Goal: Complete application form

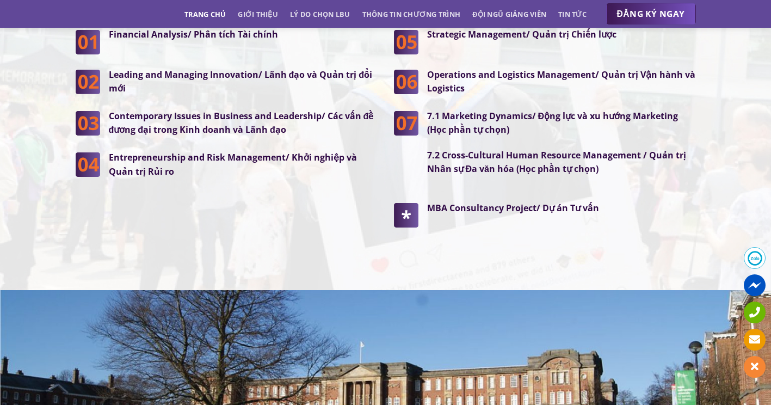
scroll to position [2830, 0]
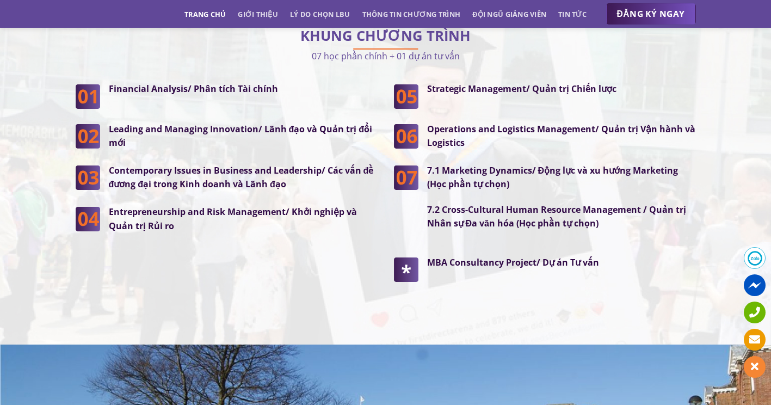
click at [398, 48] on p "07 học phần chính + 01 dự án tư vấn" at bounding box center [386, 55] width 621 height 15
click at [399, 22] on link "Thông tin chương trình" at bounding box center [412, 14] width 99 height 20
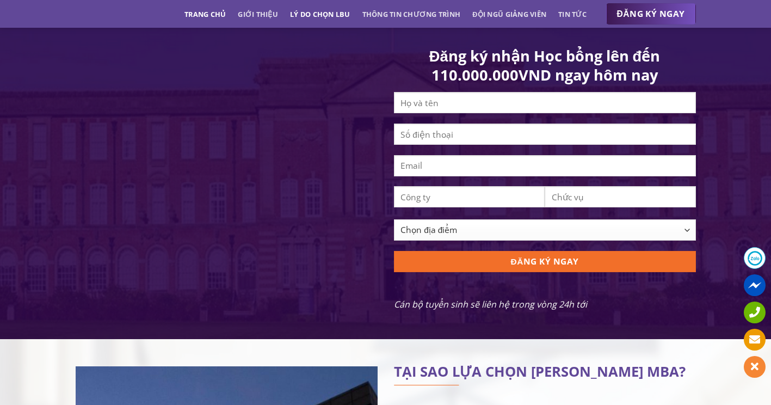
click at [325, 19] on link "Lý do chọn LBU" at bounding box center [320, 14] width 60 height 20
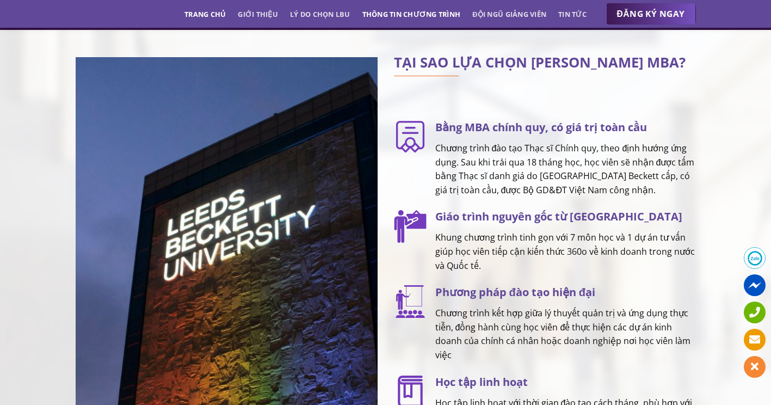
click at [434, 15] on link "Thông tin chương trình" at bounding box center [412, 14] width 99 height 20
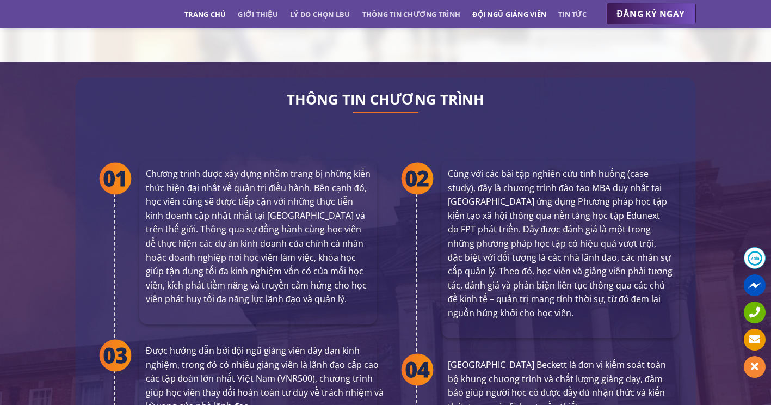
click at [494, 16] on link "Đội ngũ giảng viên" at bounding box center [509, 14] width 74 height 20
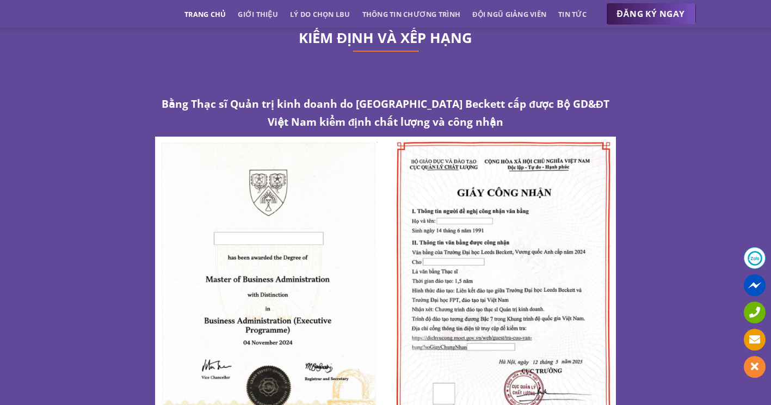
scroll to position [5617, 0]
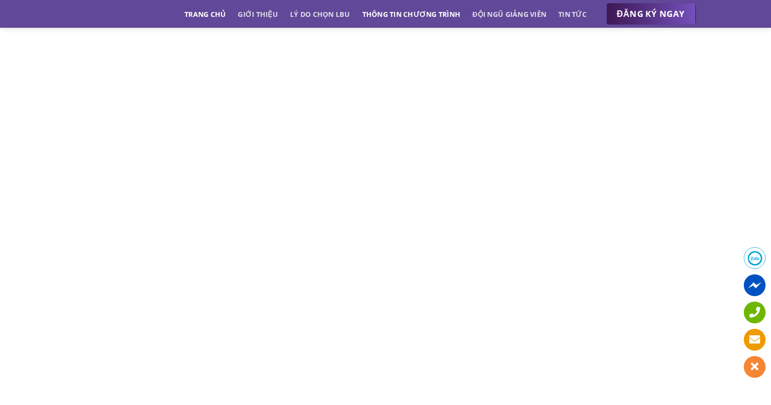
click at [380, 17] on link "Thông tin chương trình" at bounding box center [412, 14] width 99 height 20
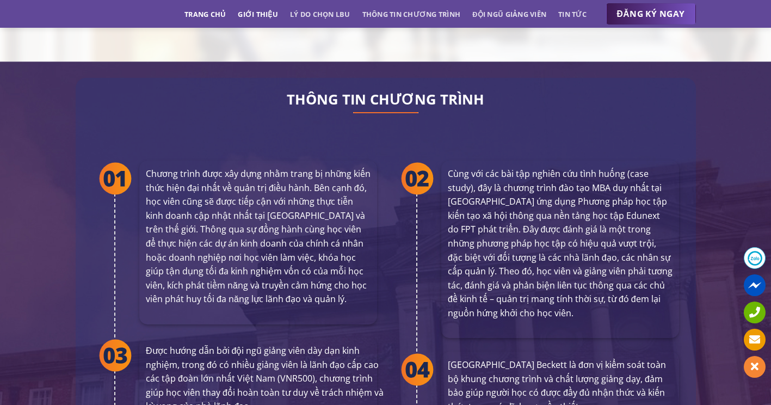
click at [267, 17] on link "Giới thiệu" at bounding box center [258, 14] width 40 height 20
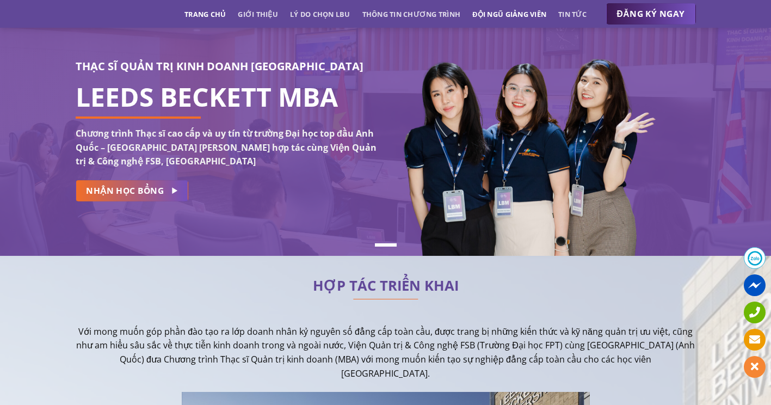
click at [481, 19] on link "Đội ngũ giảng viên" at bounding box center [509, 14] width 74 height 20
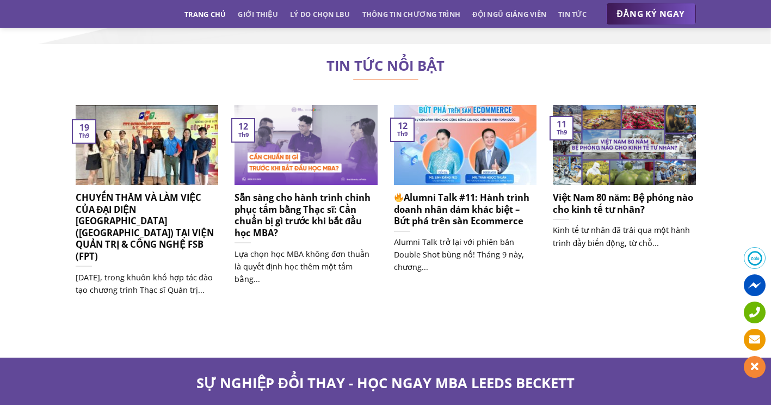
scroll to position [6815, 0]
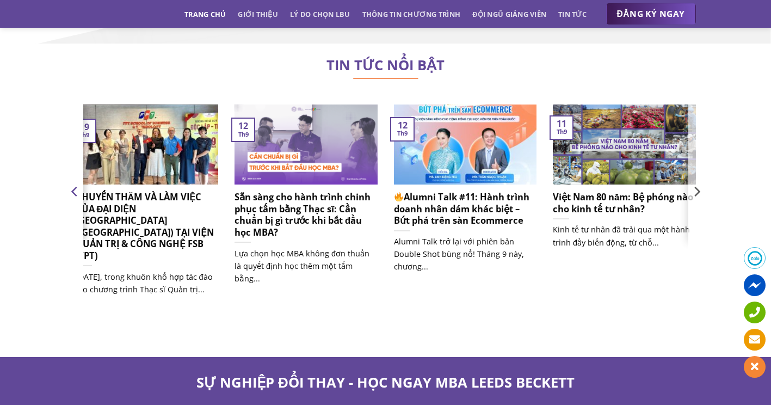
click at [81, 183] on icon "Previous" at bounding box center [75, 191] width 16 height 16
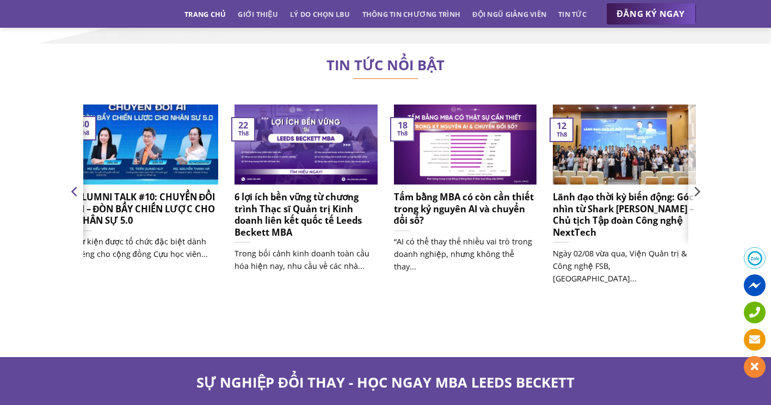
click at [81, 183] on icon "Previous" at bounding box center [75, 191] width 16 height 16
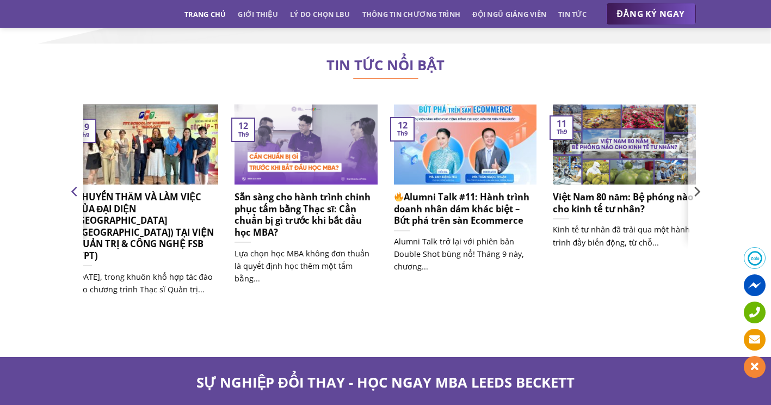
click at [81, 183] on icon "Previous" at bounding box center [75, 191] width 16 height 16
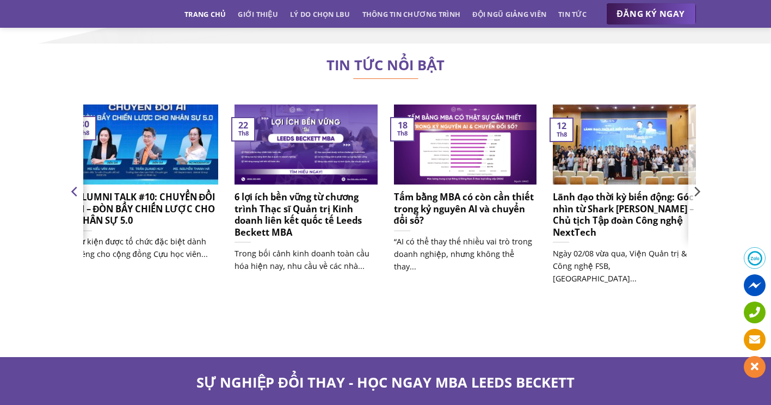
click at [81, 183] on icon "Previous" at bounding box center [75, 191] width 16 height 16
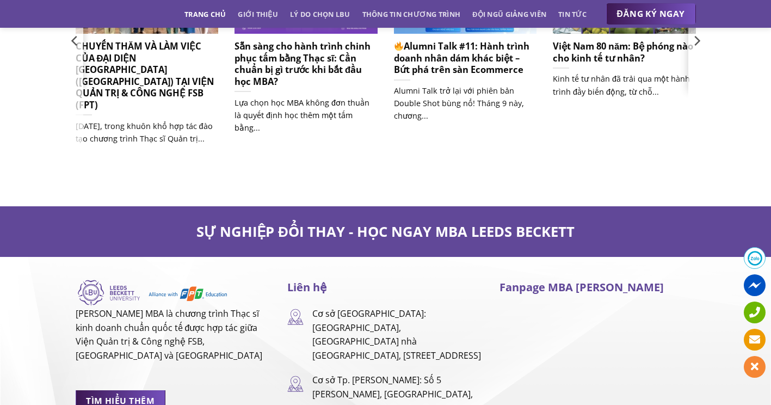
scroll to position [6856, 0]
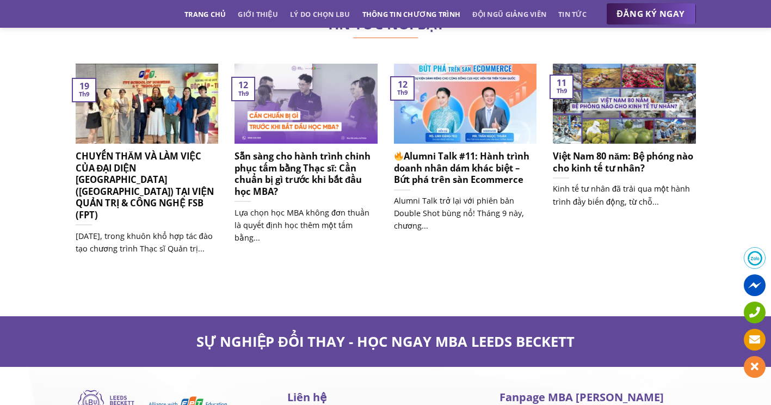
click at [418, 9] on link "Thông tin chương trình" at bounding box center [412, 14] width 99 height 20
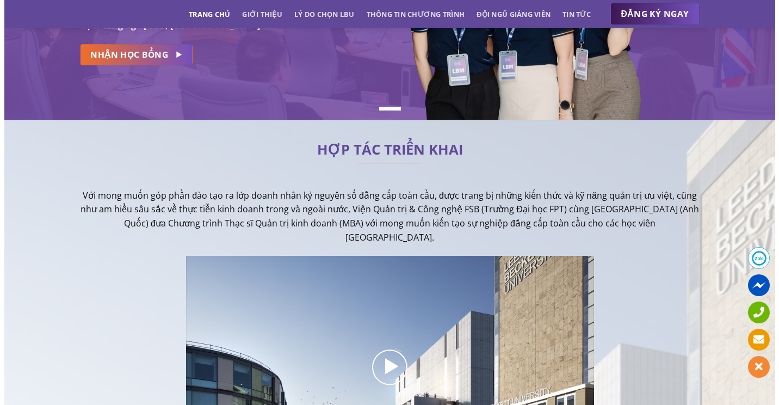
scroll to position [0, 0]
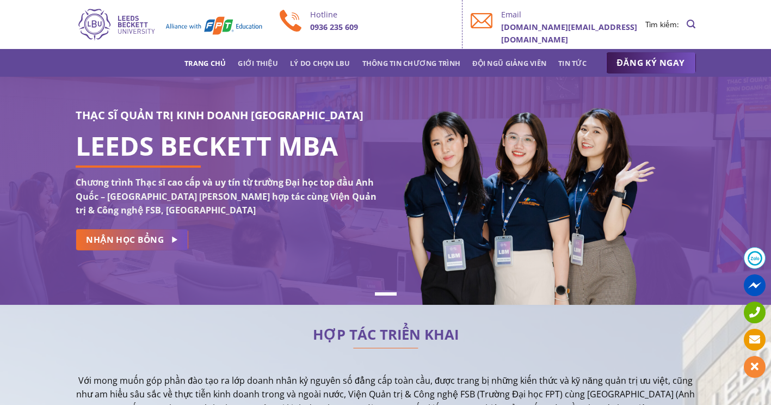
click at [180, 252] on div "THẠC SĨ QUẢN TRỊ KINH DOANH [GEOGRAPHIC_DATA] LEEDS BECKETT MBA Chương trình Th…" at bounding box center [227, 183] width 302 height 152
click at [175, 250] on div "THẠC SĨ QUẢN TRỊ KINH DOANH [GEOGRAPHIC_DATA] LEEDS BECKETT MBA Chương trình Th…" at bounding box center [227, 183] width 302 height 152
click at [142, 244] on span "NHẬN HỌC BỔNG" at bounding box center [125, 240] width 78 height 14
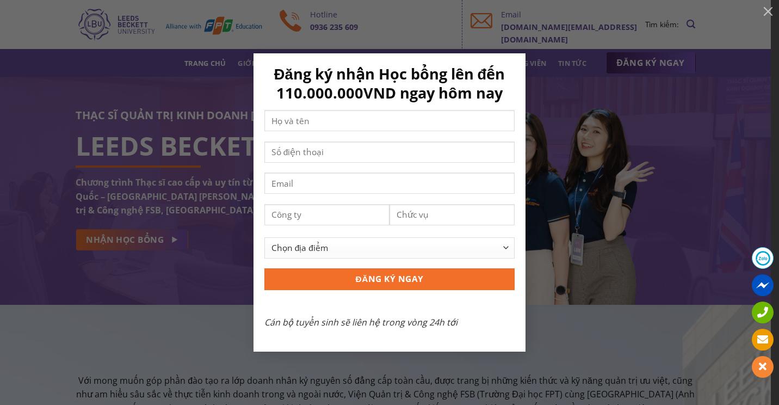
click at [318, 132] on span "Contact form" at bounding box center [390, 124] width 250 height 29
click at [318, 131] on input "Contact form" at bounding box center [390, 120] width 250 height 21
click at [320, 127] on input "Contact form" at bounding box center [390, 120] width 250 height 21
